Goal: Find specific page/section: Find specific page/section

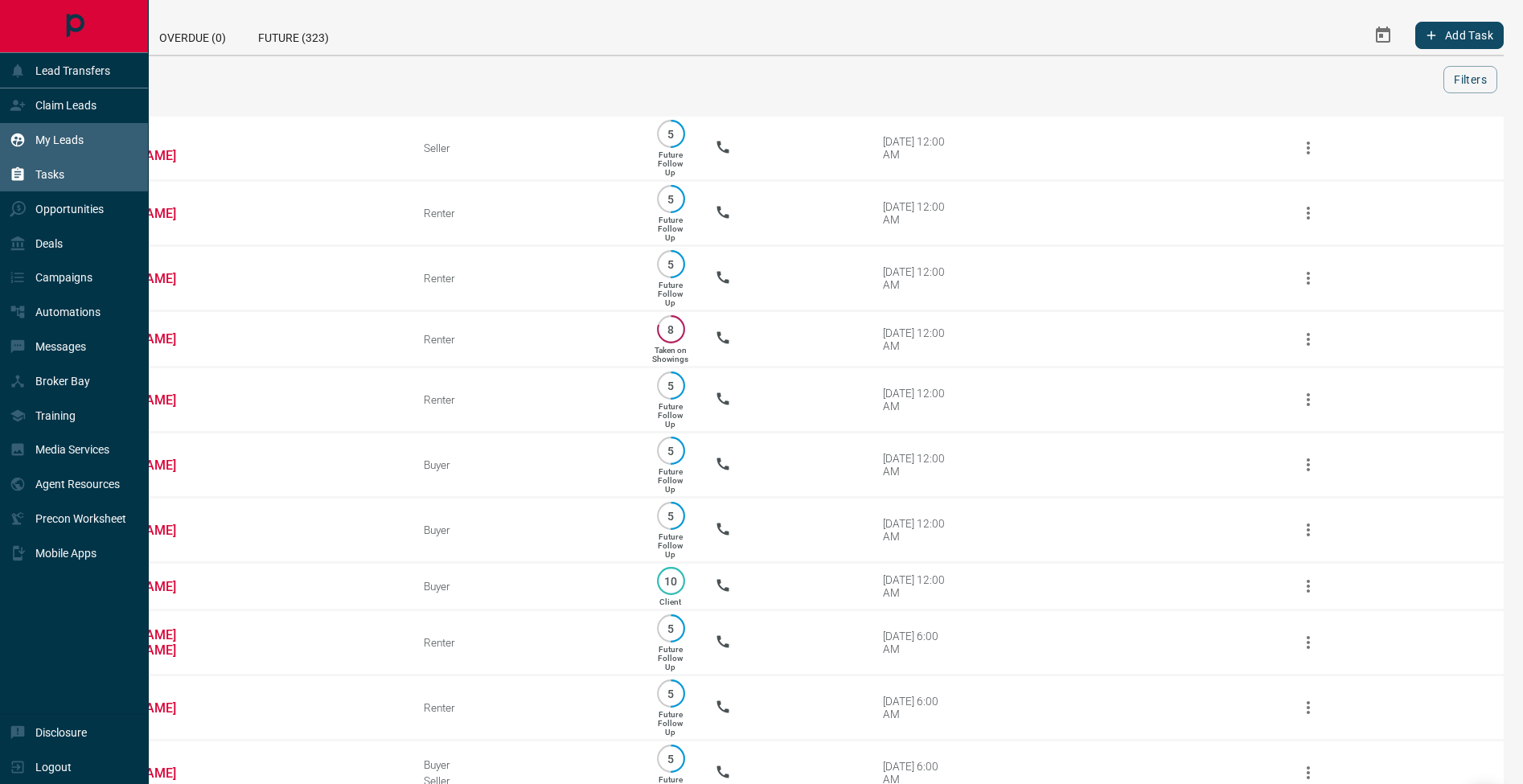
click at [5, 133] on div "My Leads" at bounding box center [74, 140] width 149 height 34
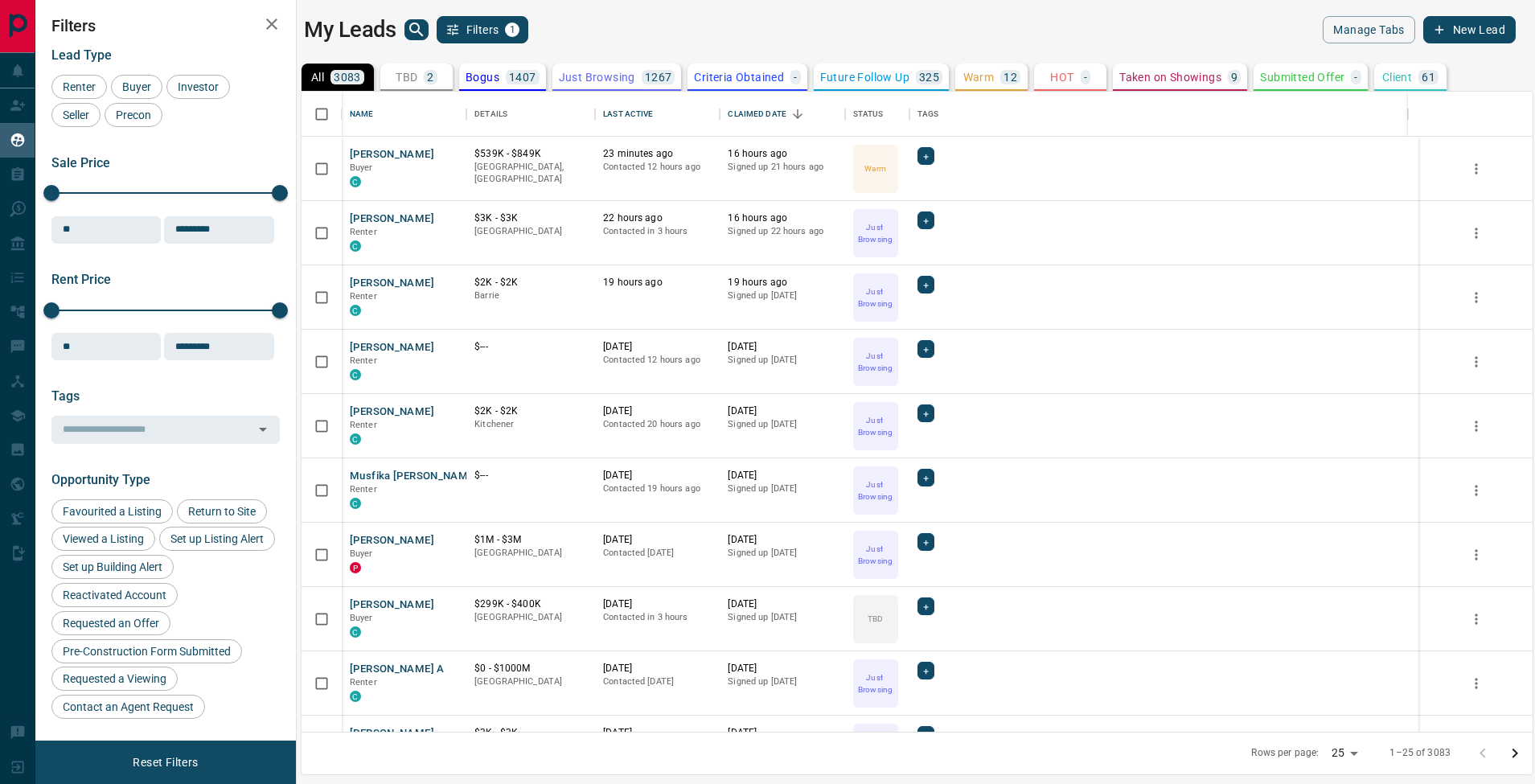
scroll to position [628, 1219]
click at [417, 27] on icon "search button" at bounding box center [416, 30] width 19 height 19
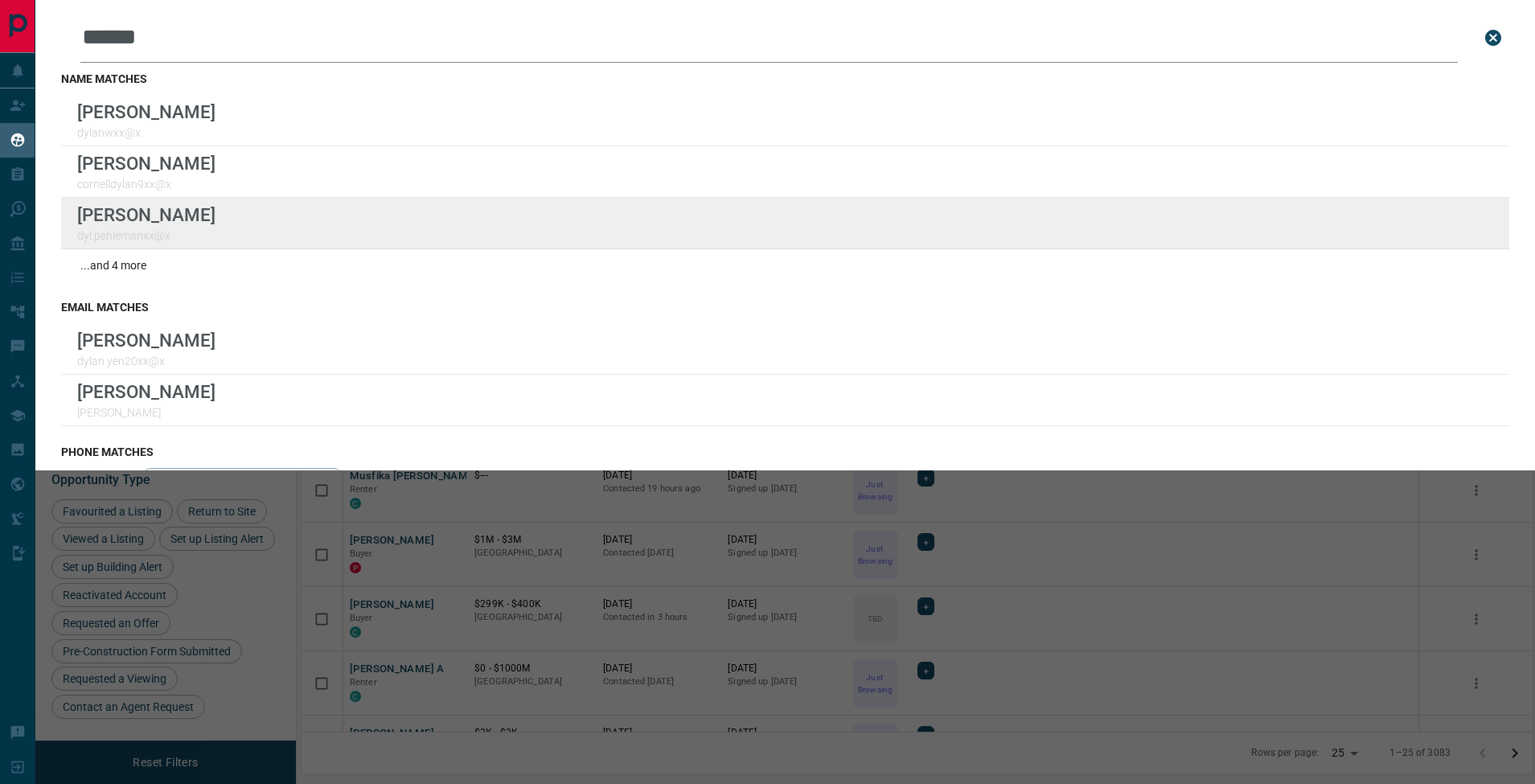
type input "*****"
